Goal: Navigation & Orientation: Find specific page/section

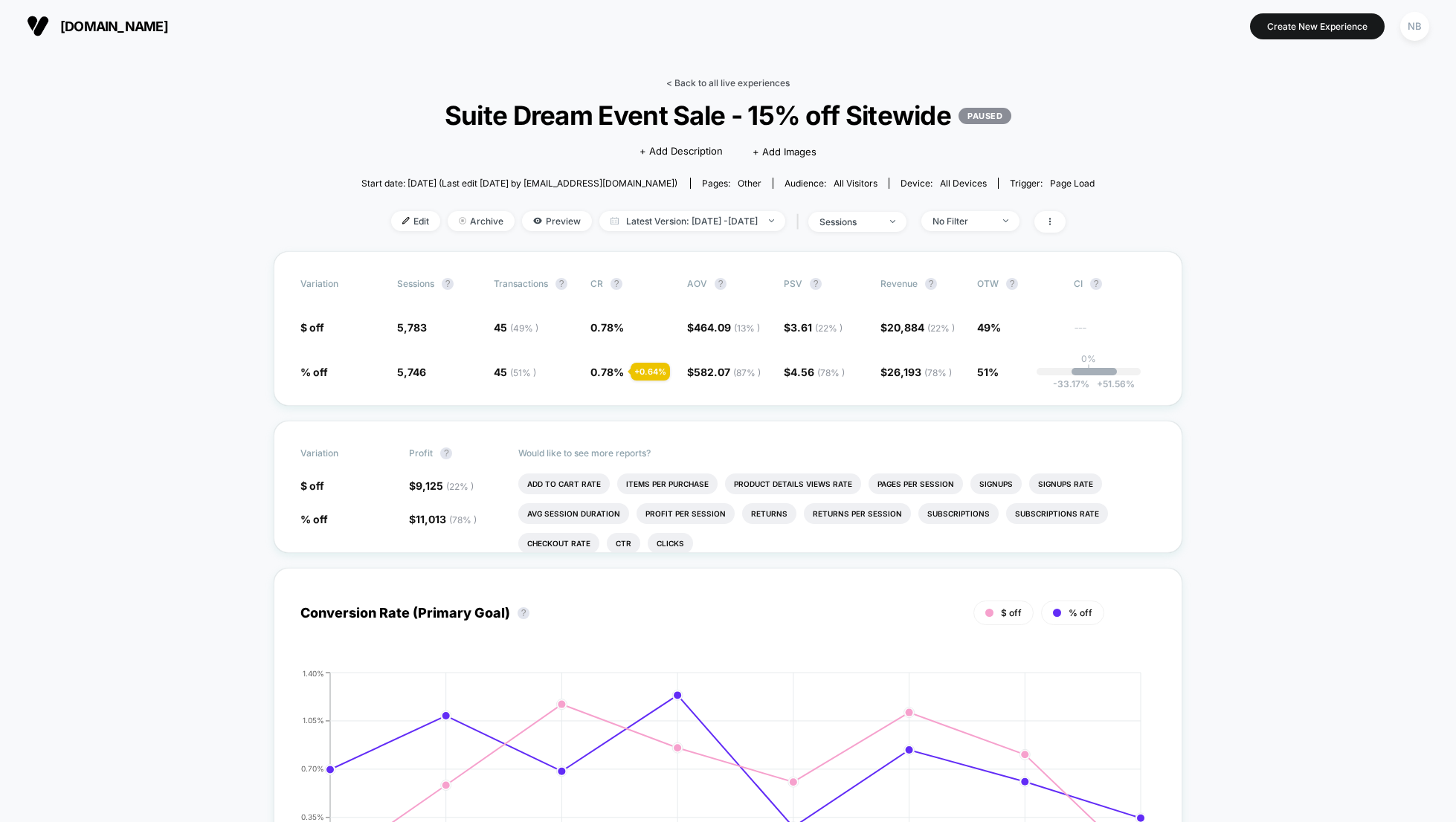
click at [727, 79] on link "< Back to all live experiences" at bounding box center [727, 82] width 124 height 11
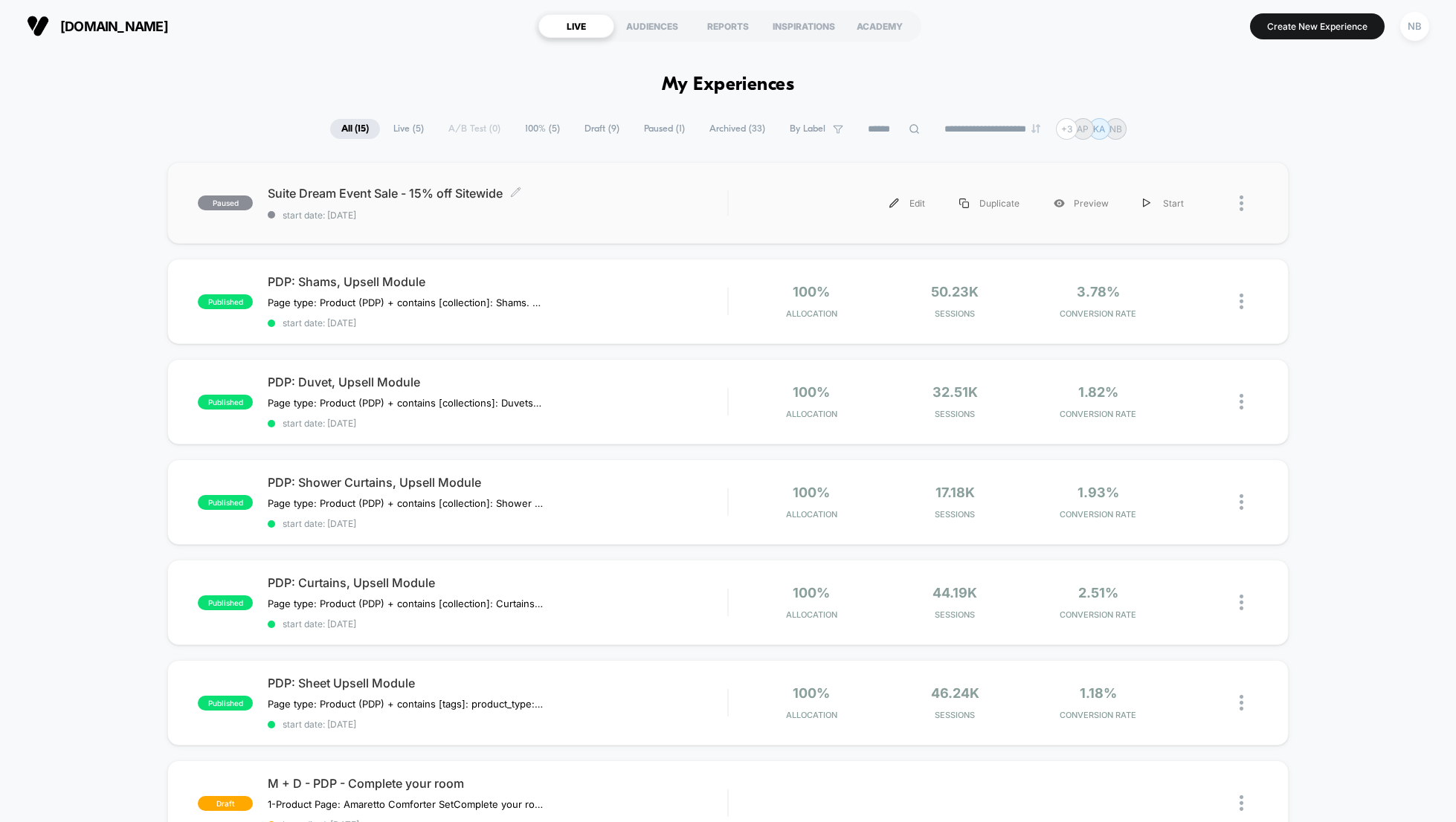
click at [389, 203] on div "Suite Dream Event Sale - 15% off Sitewide Click to edit experience details Clic…" at bounding box center [497, 203] width 460 height 35
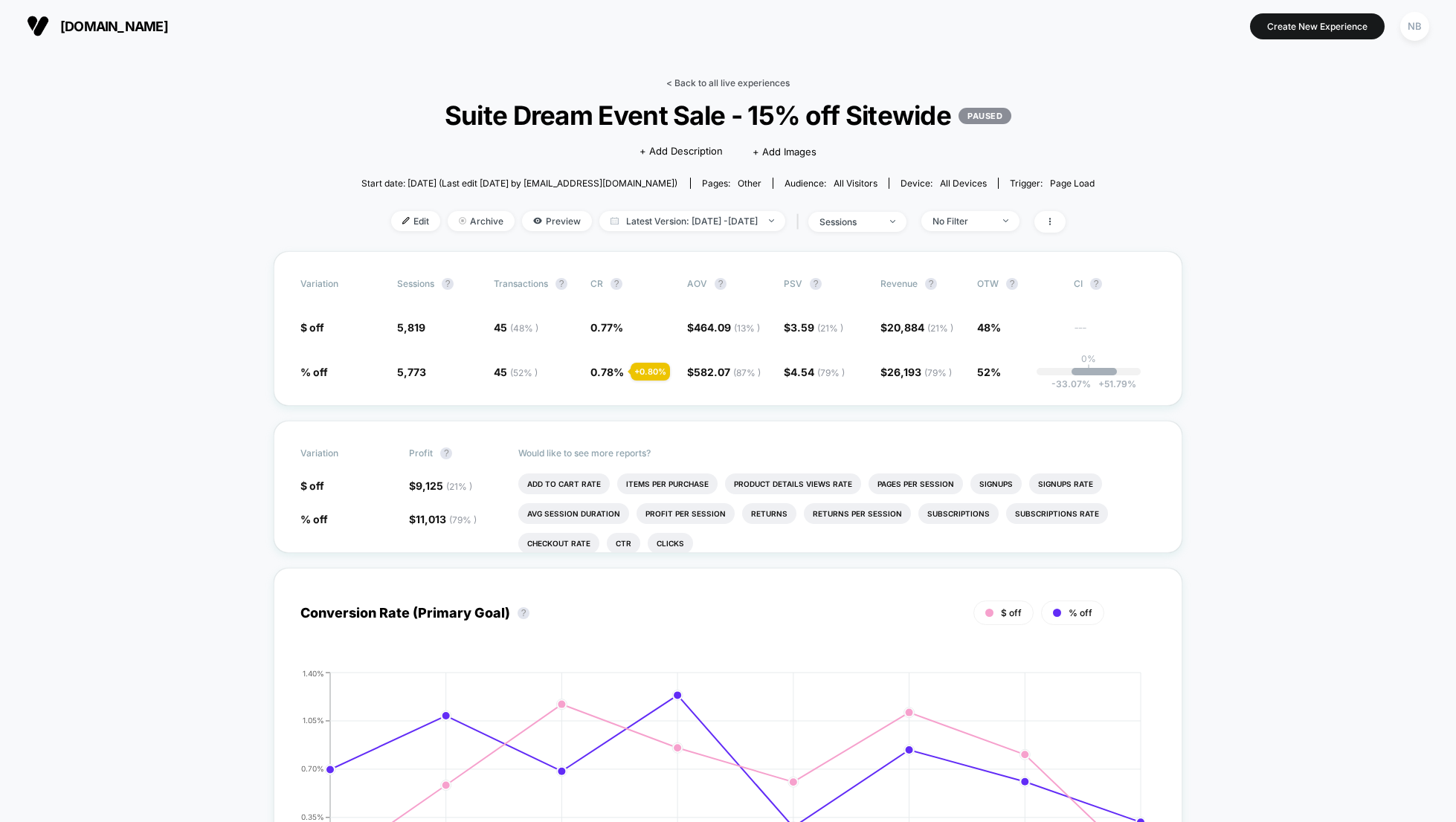
click at [688, 80] on link "< Back to all live experiences" at bounding box center [727, 82] width 124 height 11
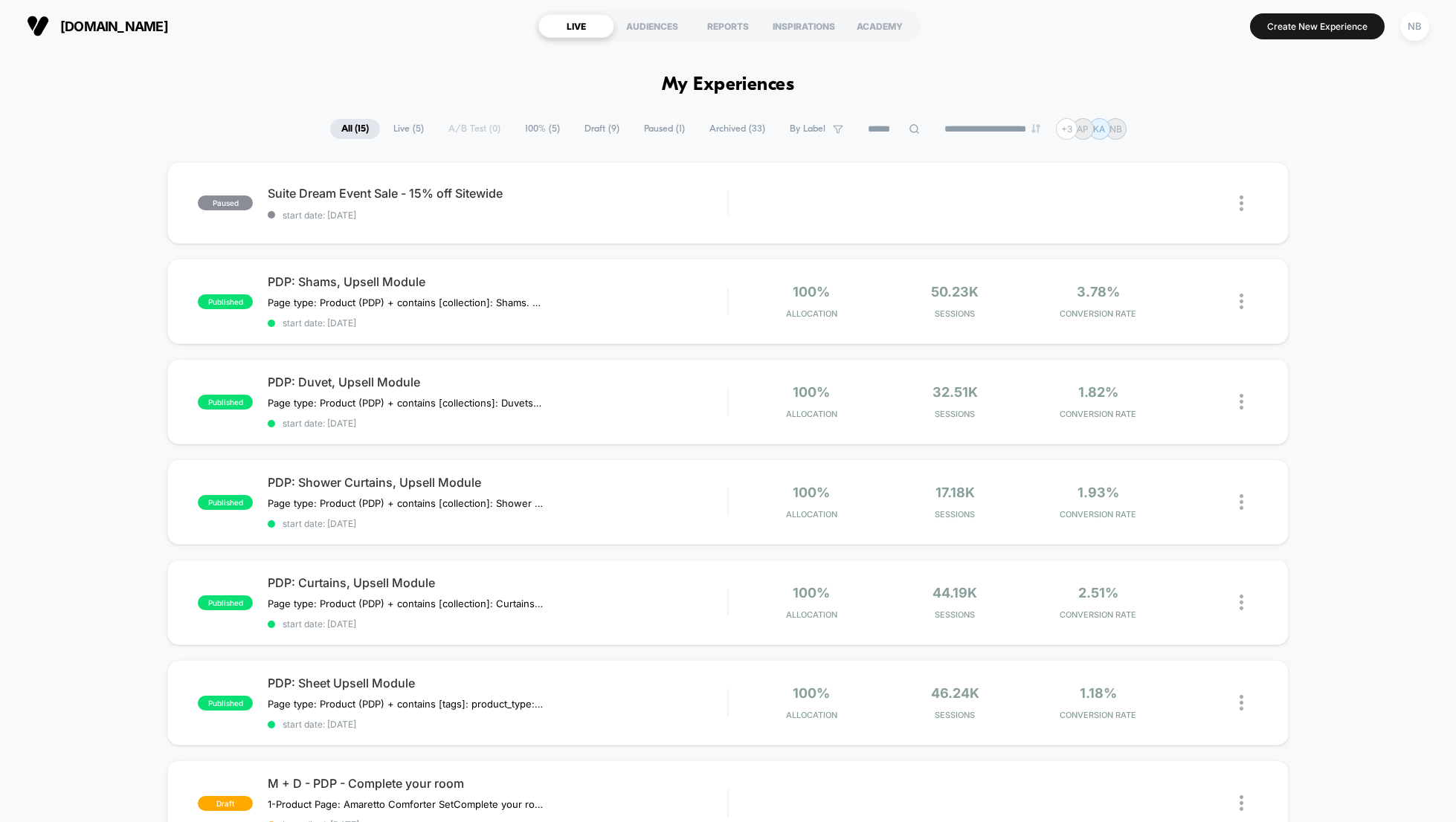
click at [68, 21] on span "[DOMAIN_NAME]" at bounding box center [114, 26] width 108 height 16
